Goal: Navigation & Orientation: Find specific page/section

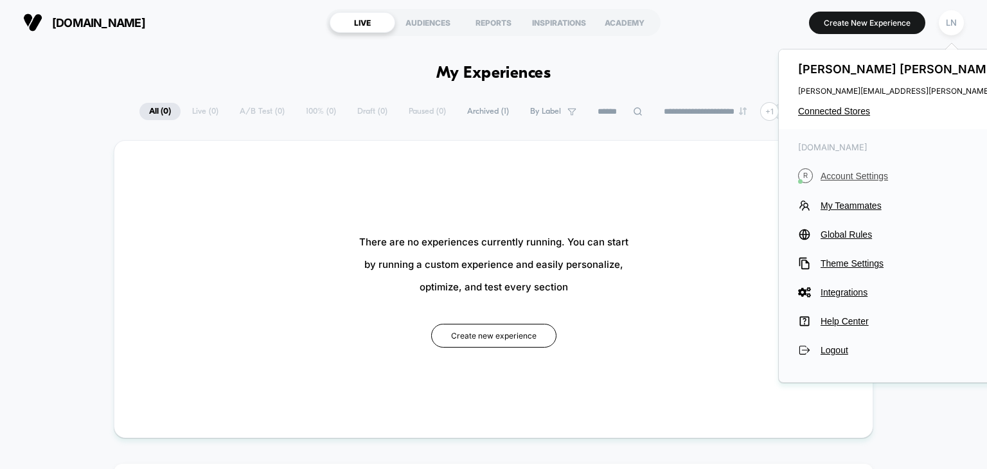
click at [875, 176] on span "Account Settings" at bounding box center [937, 176] width 233 height 10
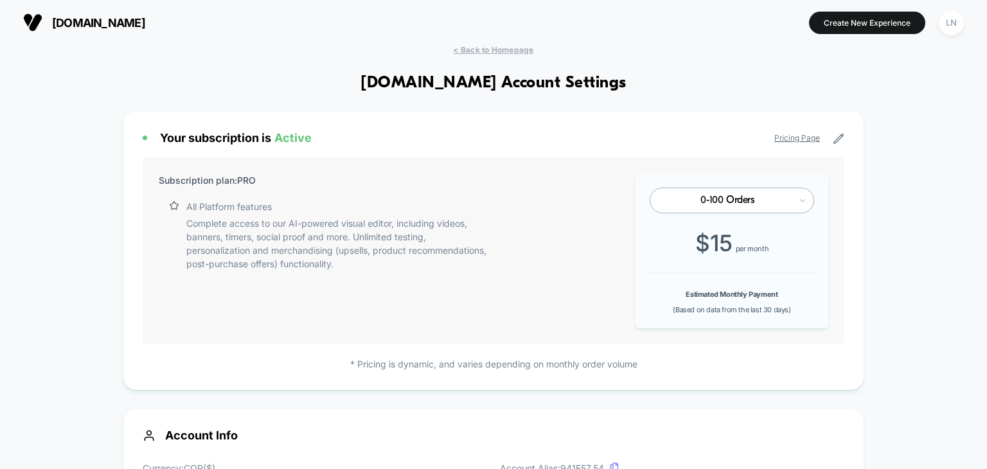
click at [841, 138] on icon at bounding box center [839, 139] width 10 height 10
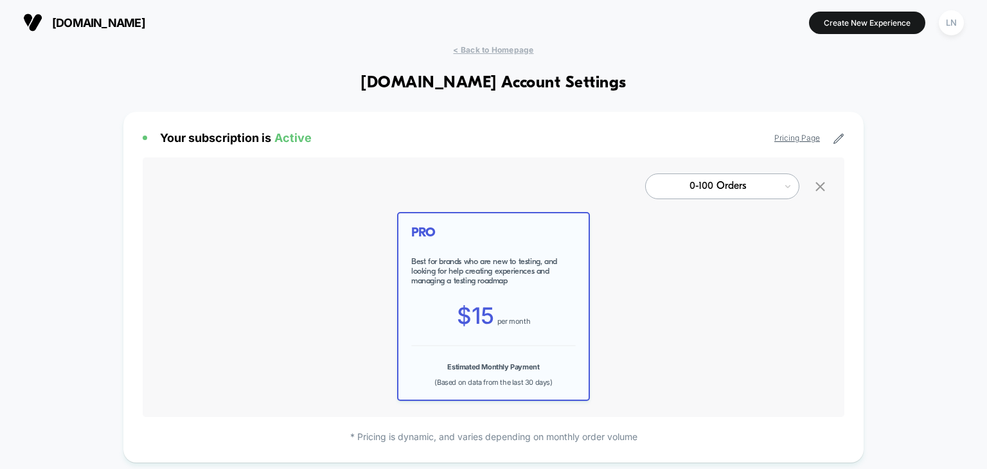
click at [817, 143] on link "Pricing Page" at bounding box center [798, 138] width 46 height 10
